Goal: Find specific page/section: Find specific page/section

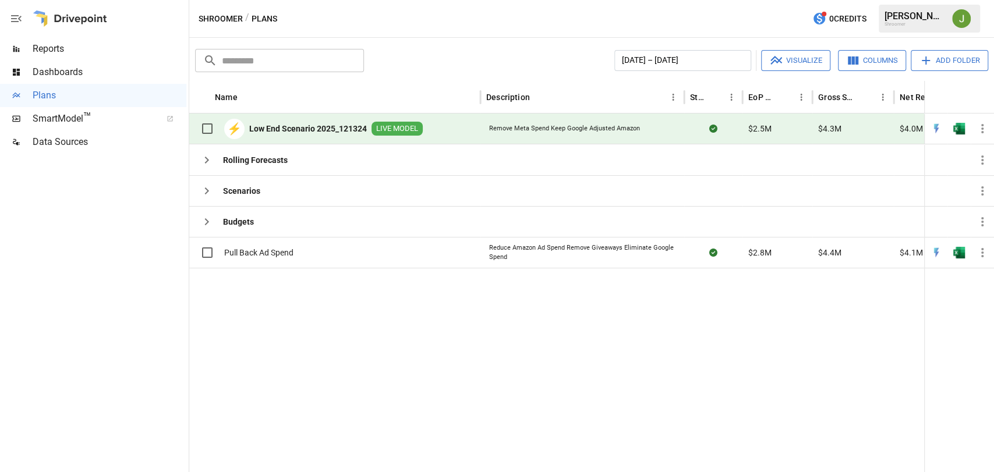
click at [303, 124] on b "Low End Scenario 2025_121324" at bounding box center [308, 129] width 118 height 12
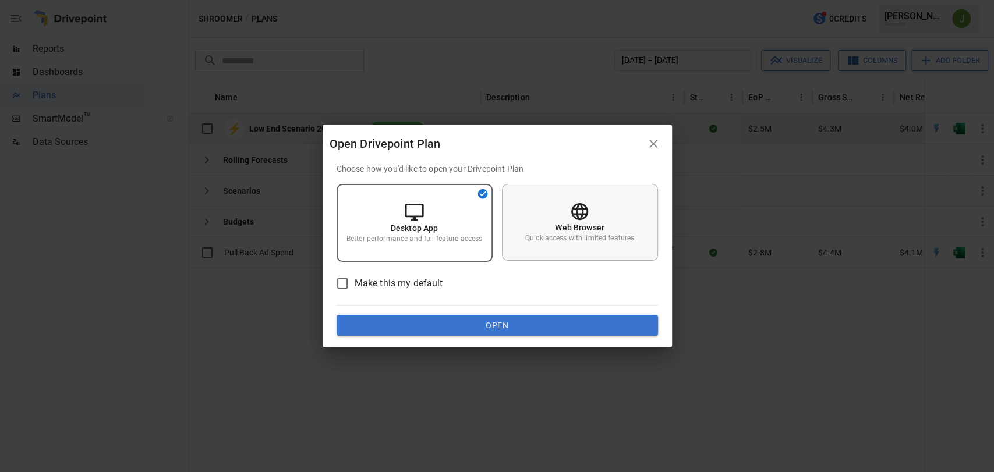
click at [544, 226] on div "Web Browser Quick access with limited features" at bounding box center [580, 222] width 156 height 77
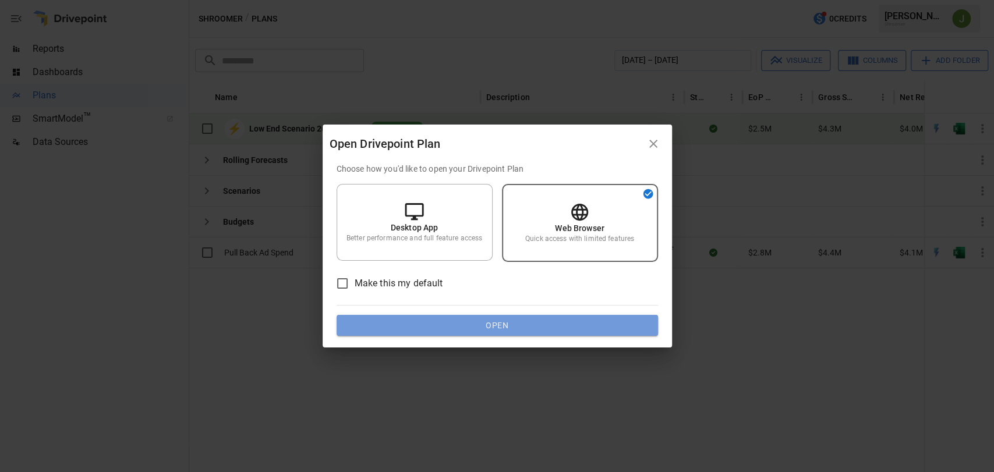
click at [526, 323] on button "Open" at bounding box center [496, 325] width 321 height 21
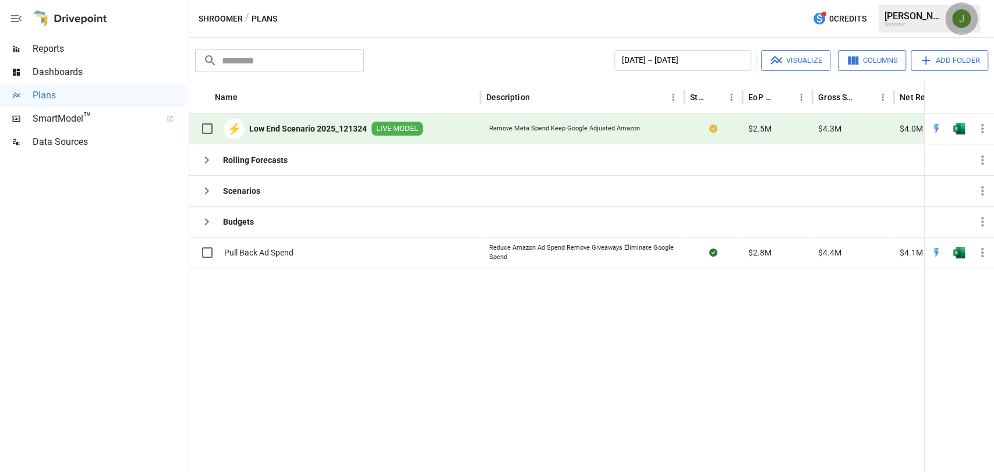
click at [963, 17] on img "Jay Ann Velasco" at bounding box center [961, 18] width 19 height 19
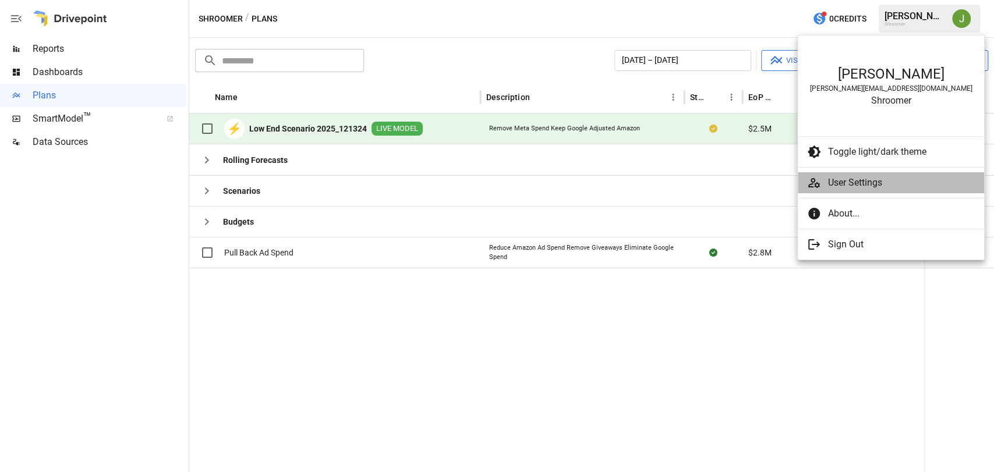
click at [850, 175] on li "User Settings" at bounding box center [891, 182] width 186 height 21
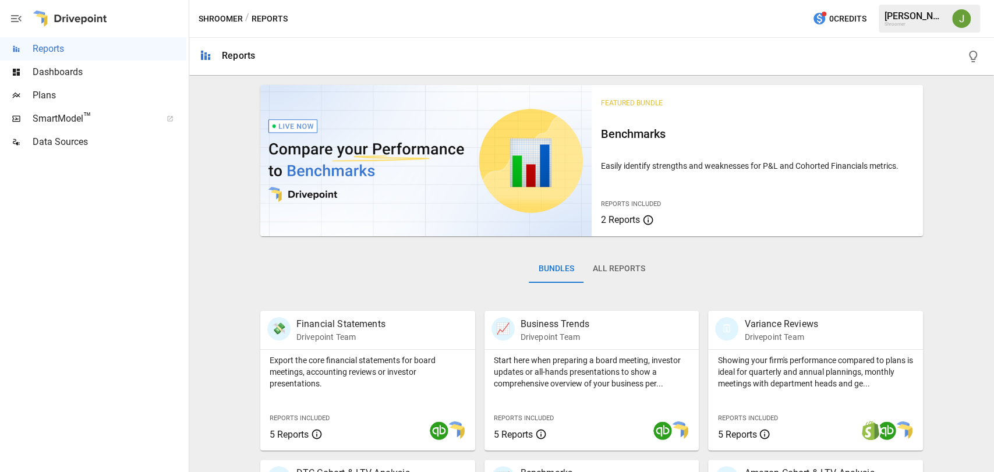
click at [42, 94] on span "Plans" at bounding box center [110, 95] width 154 height 14
